Goal: Book appointment/travel/reservation

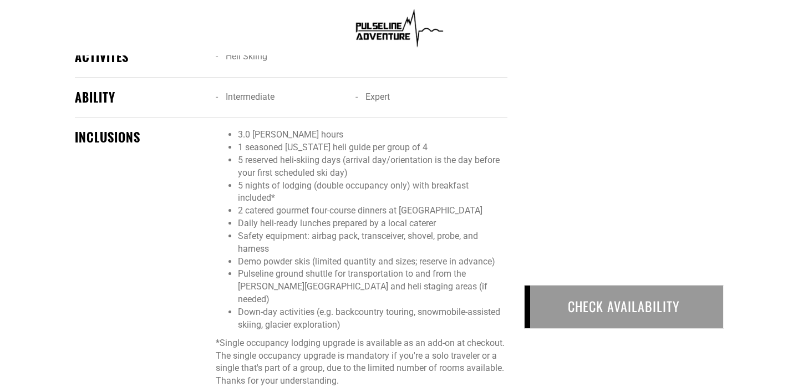
scroll to position [722, 0]
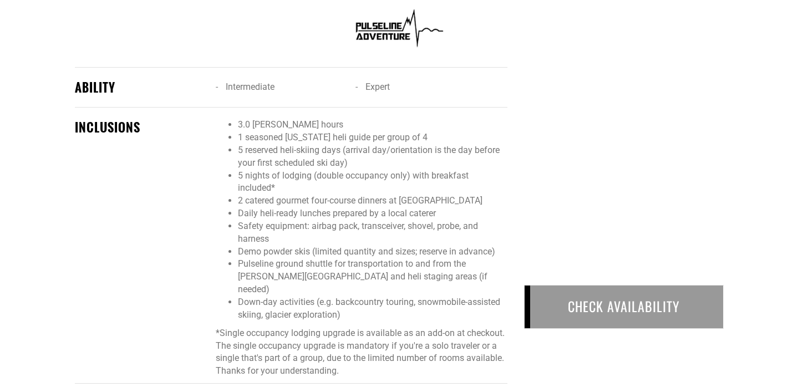
click at [595, 315] on div "CHECK AVAILABILITY" at bounding box center [624, 307] width 200 height 44
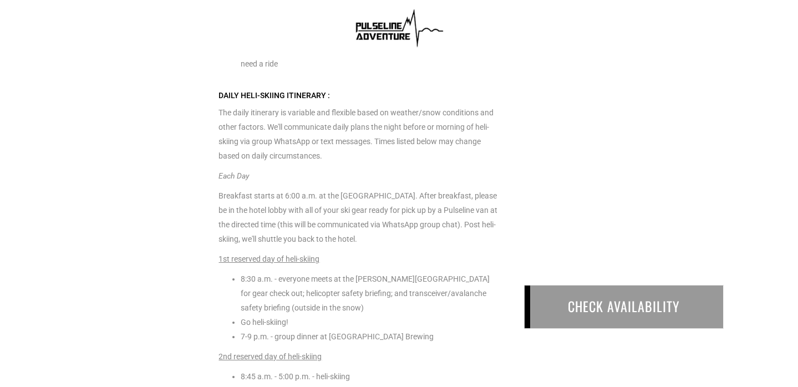
scroll to position [2371, 0]
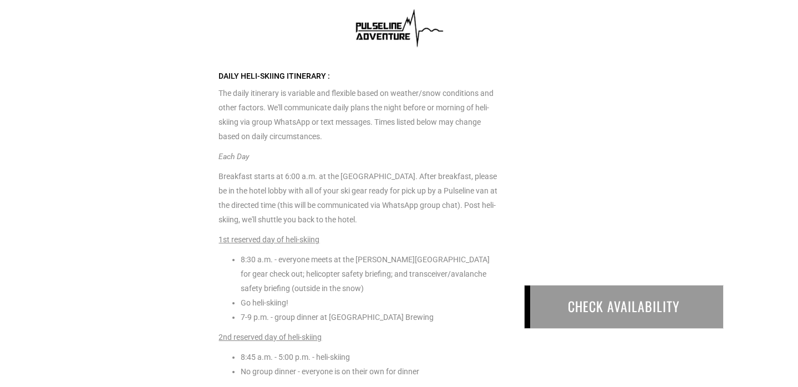
click at [623, 286] on div "CHECK AVAILABILITY" at bounding box center [624, 307] width 200 height 44
click at [624, 303] on div "CHECK AVAILABILITY" at bounding box center [624, 307] width 200 height 44
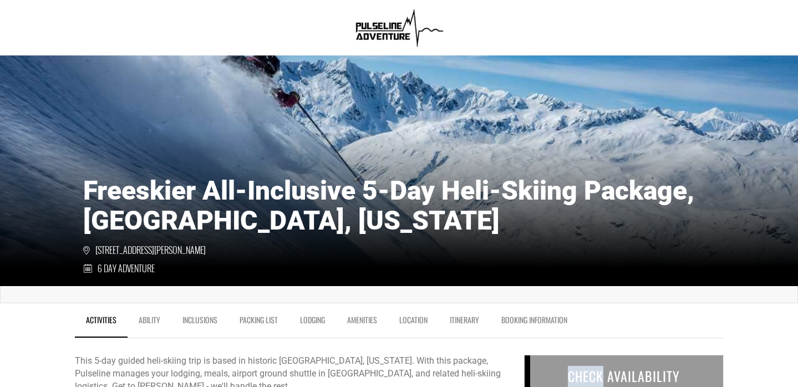
scroll to position [0, 0]
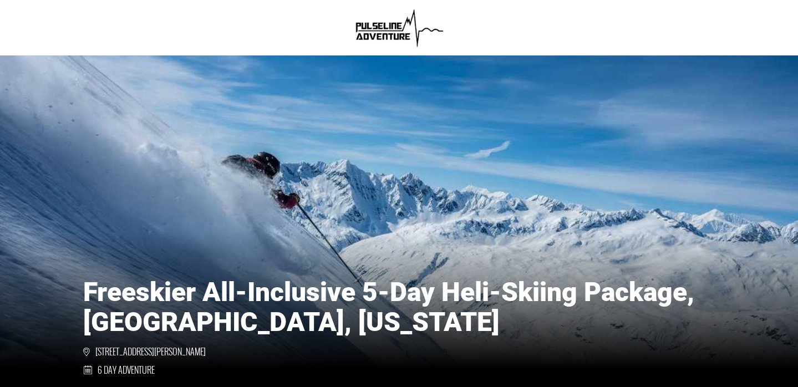
click at [381, 33] on img at bounding box center [399, 28] width 96 height 44
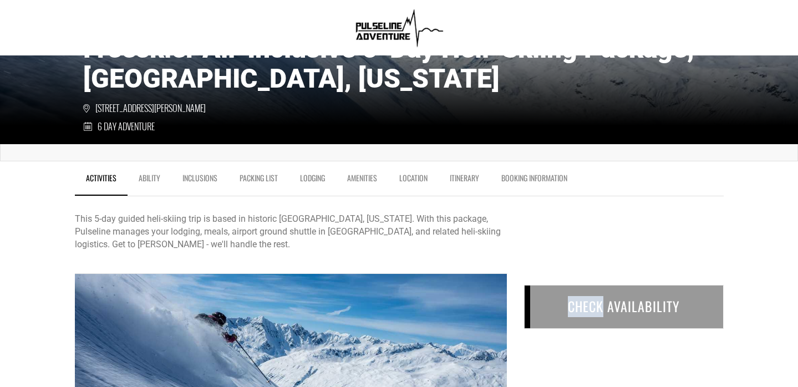
scroll to position [243, 0]
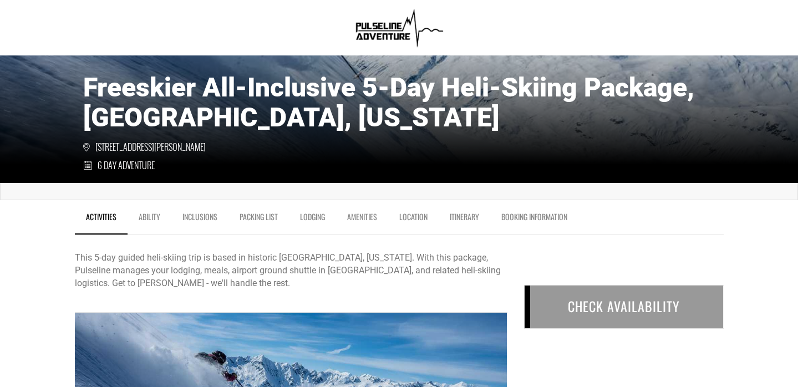
scroll to position [214, 0]
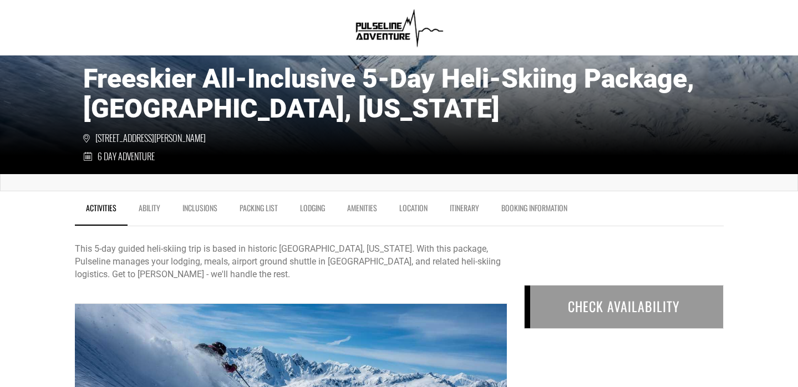
click at [103, 209] on link "Activities" at bounding box center [101, 211] width 53 height 29
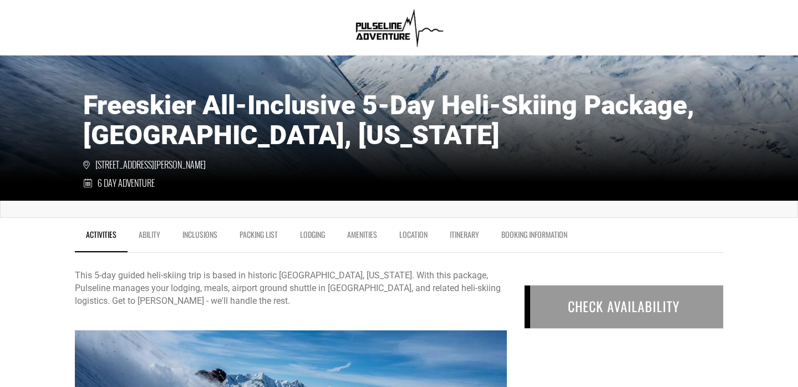
scroll to position [0, 0]
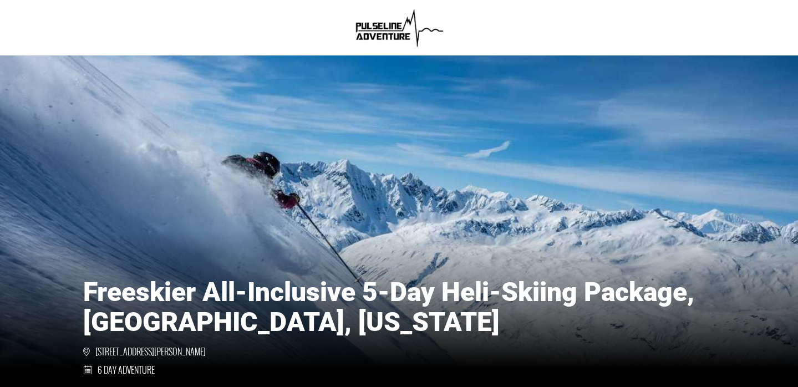
click at [387, 36] on img at bounding box center [399, 28] width 96 height 44
